Goal: Check status: Check status

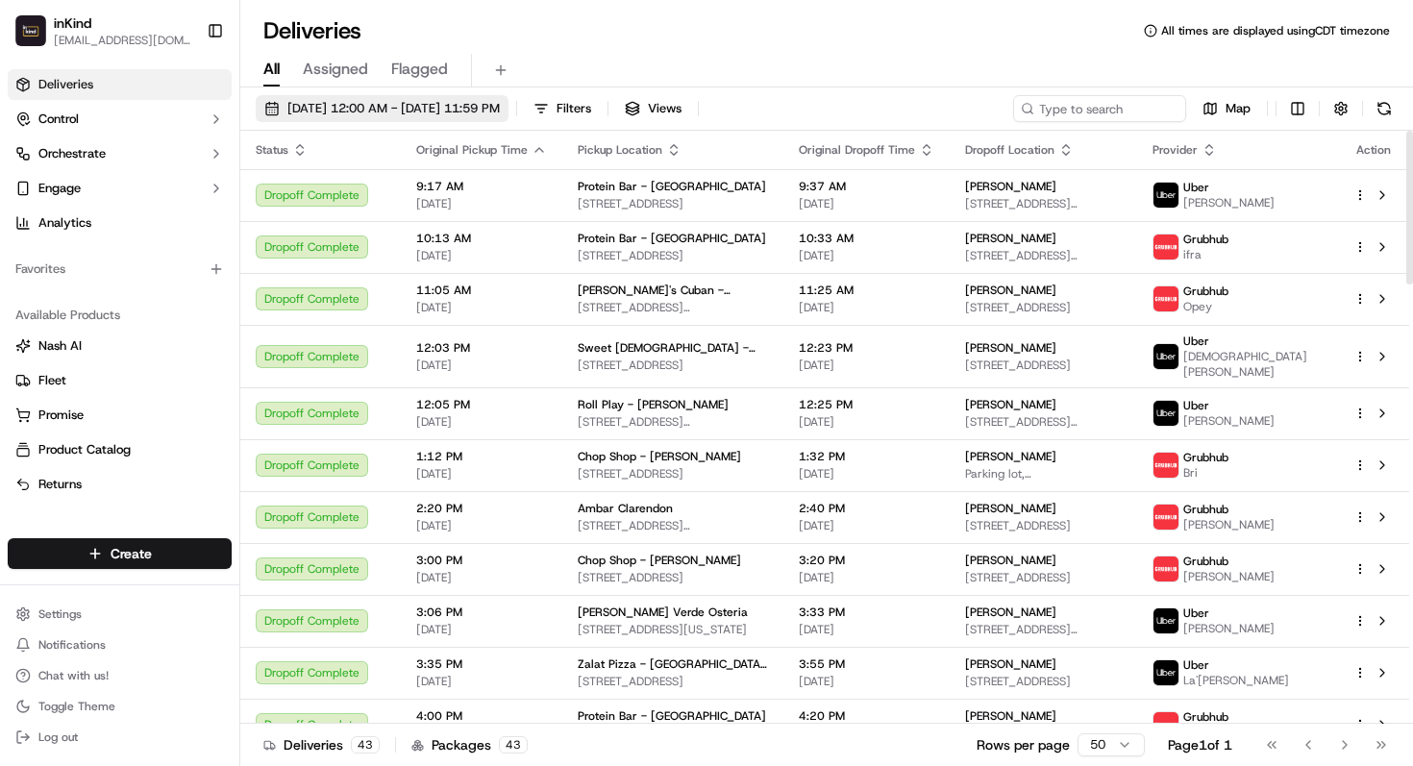
click at [358, 116] on span "[DATE] 12:00 AM - [DATE] 11:59 PM" at bounding box center [393, 108] width 212 height 17
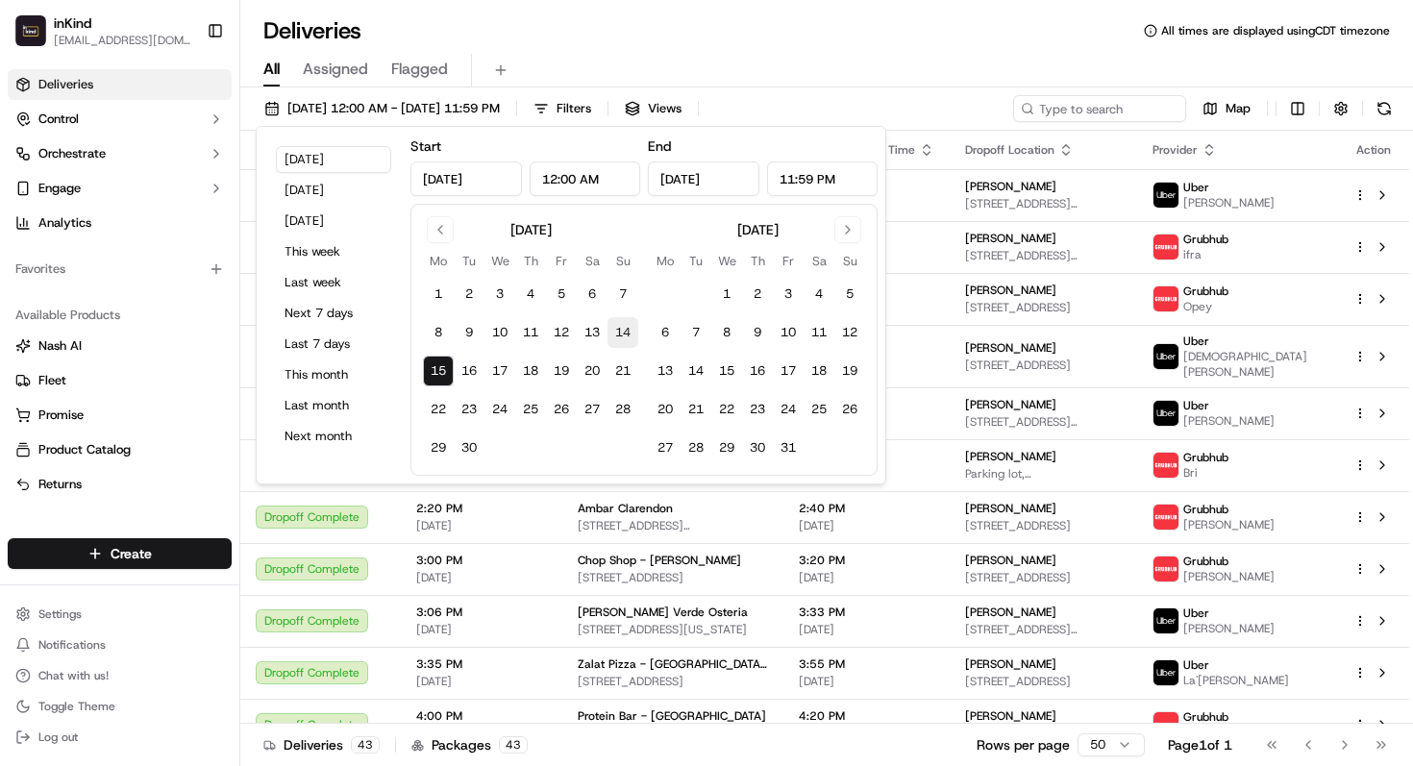
click at [627, 336] on button "14" at bounding box center [623, 332] width 31 height 31
type input "[DATE]"
click at [627, 336] on button "14" at bounding box center [623, 332] width 31 height 31
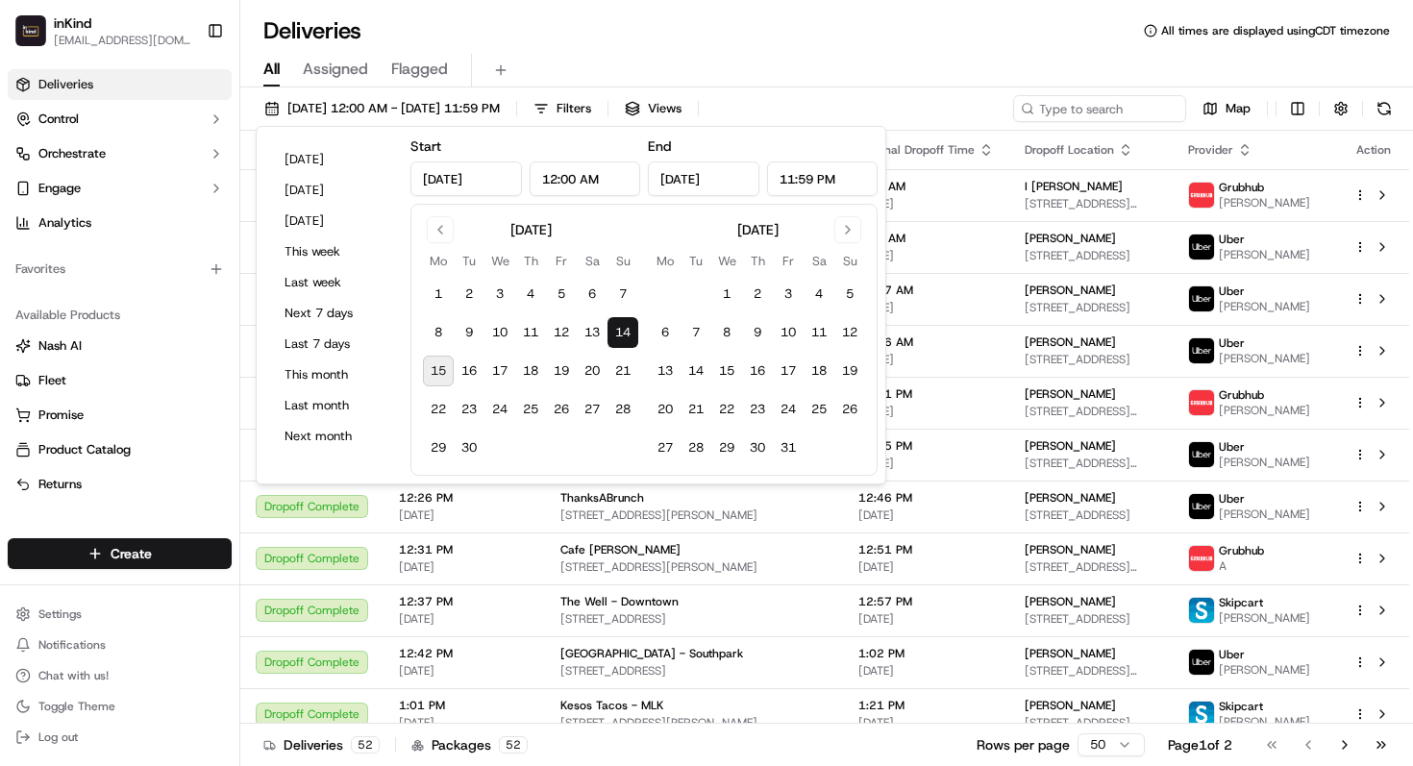
click at [840, 44] on div "Deliveries All times are displayed using CDT timezone" at bounding box center [826, 30] width 1173 height 31
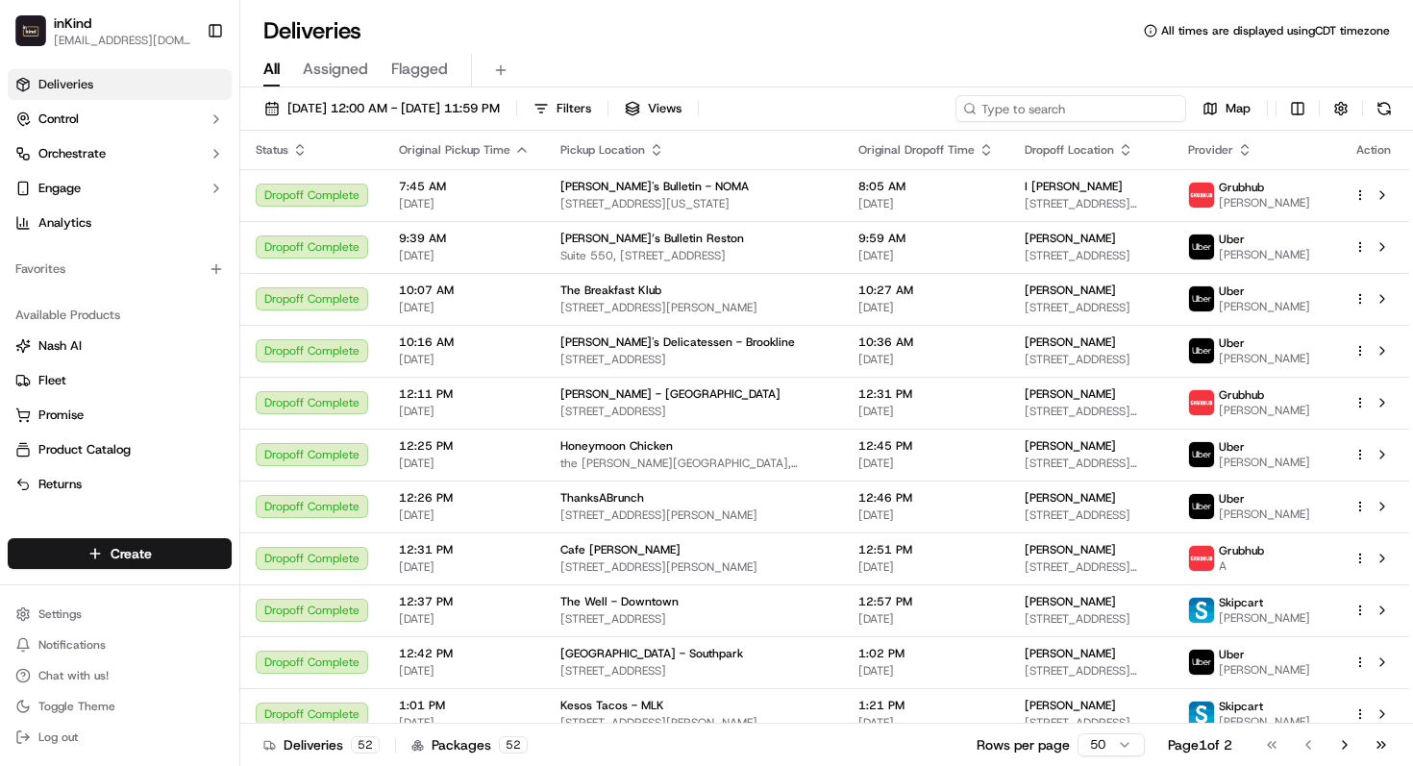
click at [1125, 113] on input at bounding box center [1071, 108] width 231 height 27
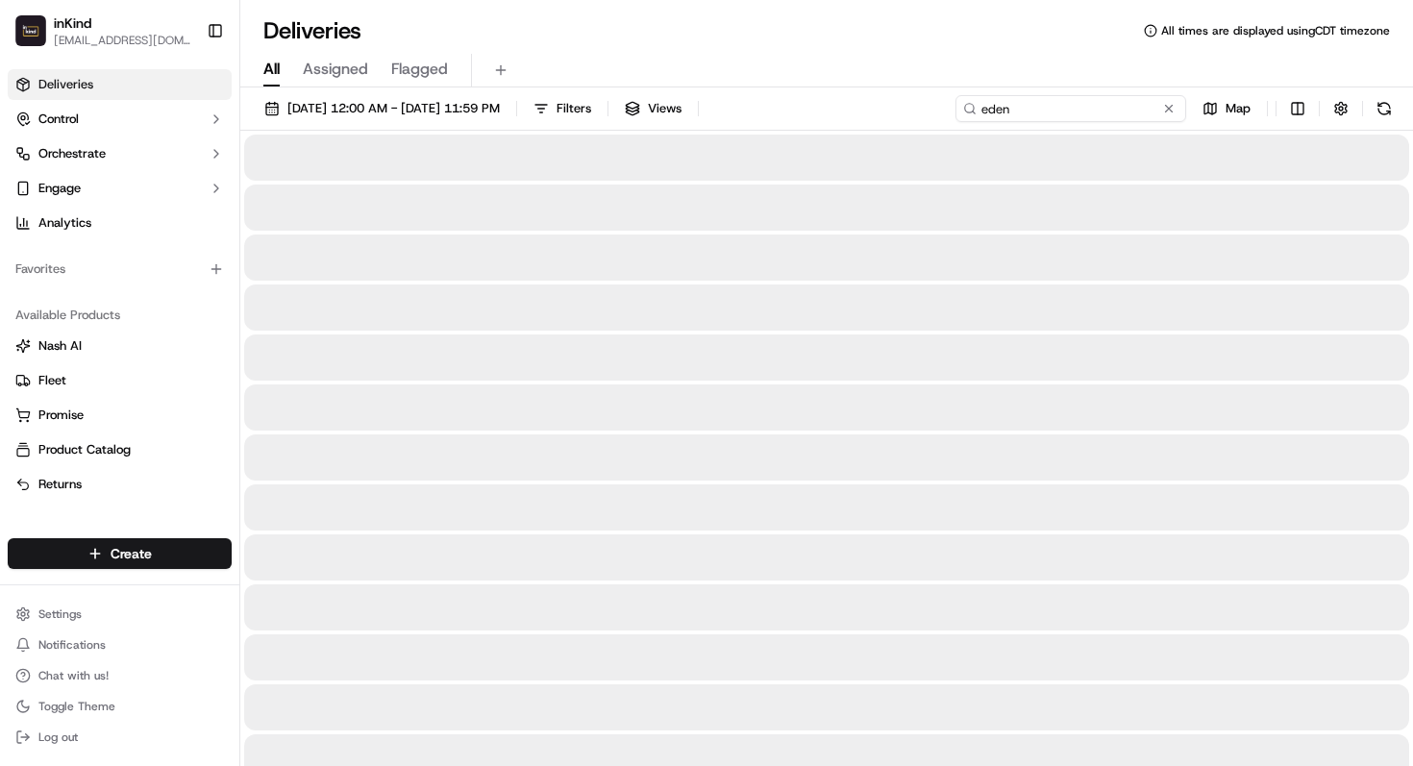
type input "eden"
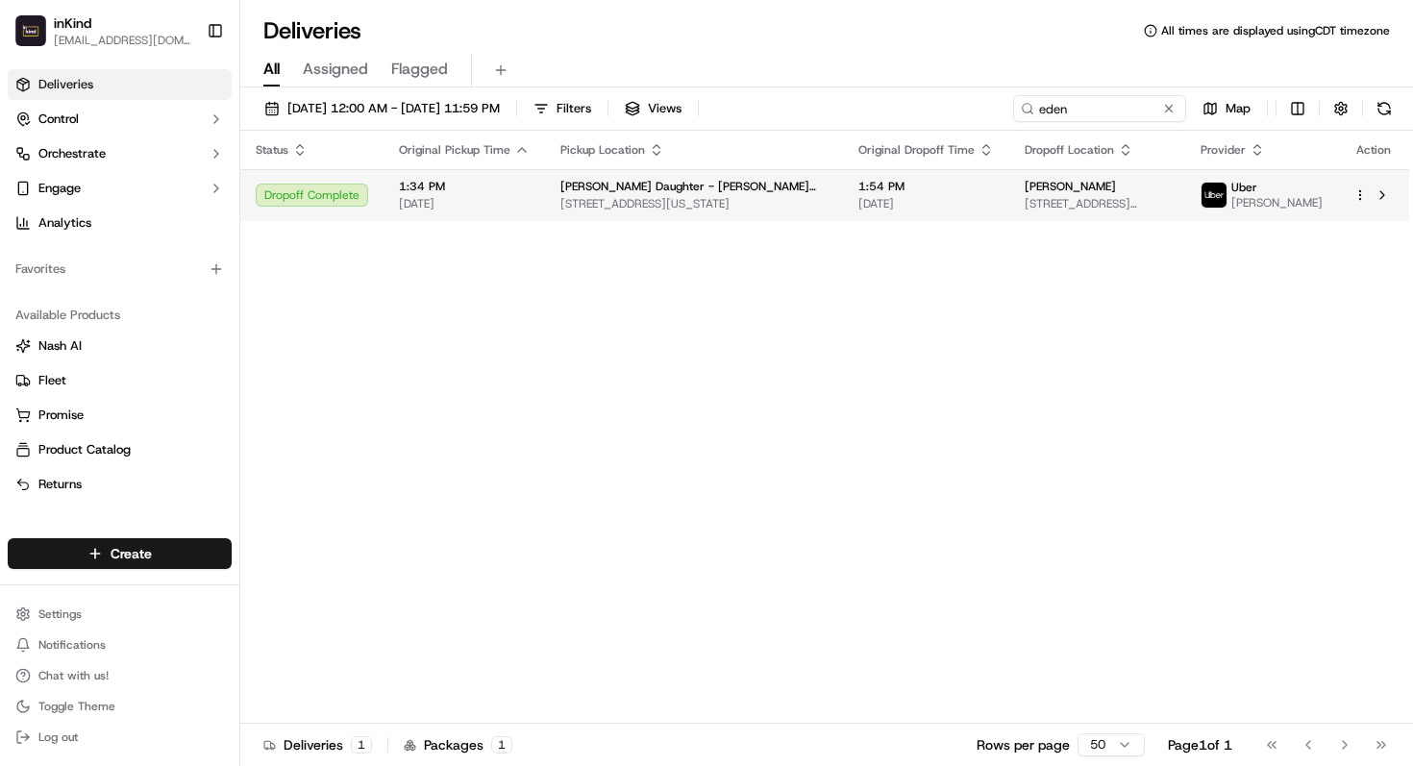
click at [932, 221] on td "1:54 PM [DATE]" at bounding box center [926, 195] width 166 height 52
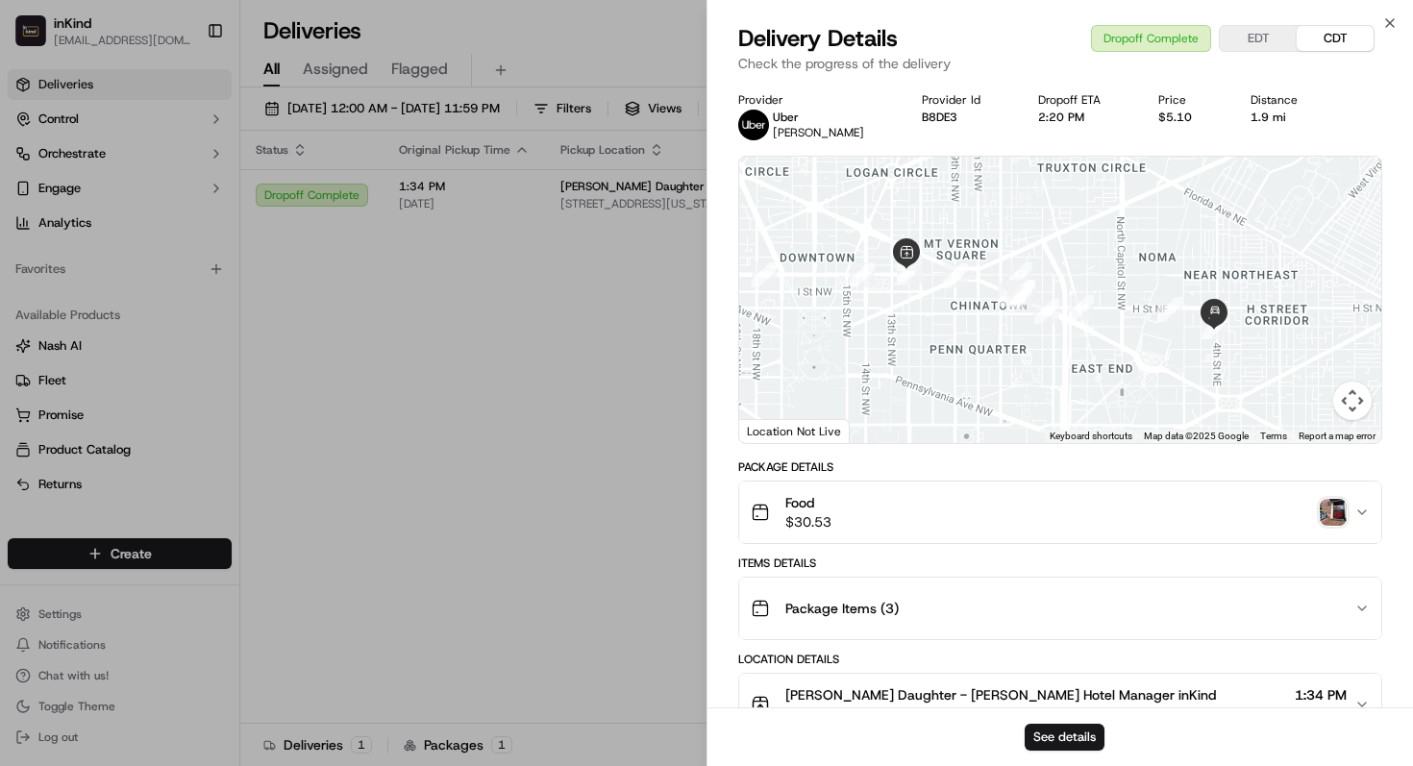
click at [1330, 516] on img "button" at bounding box center [1333, 512] width 27 height 27
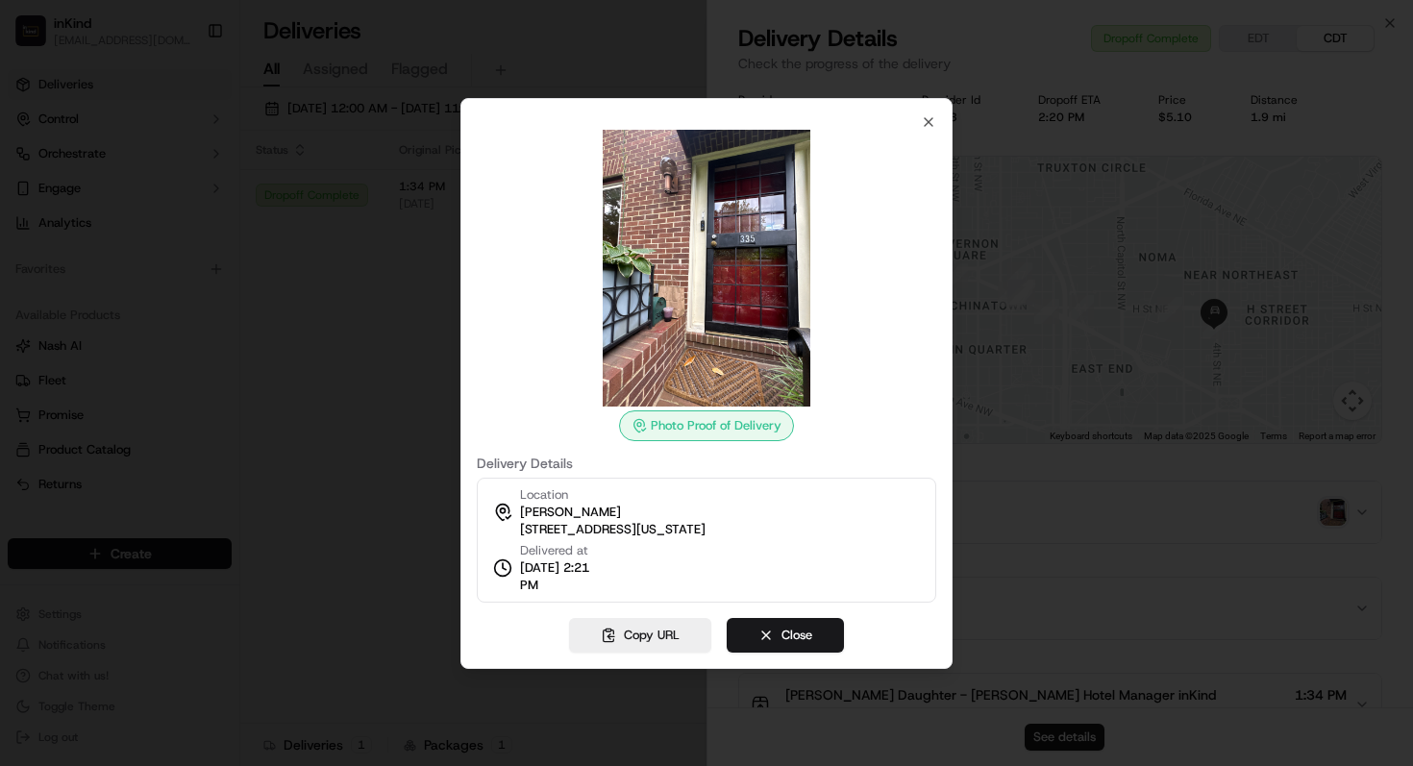
click at [1056, 489] on div at bounding box center [706, 383] width 1413 height 766
